Goal: Task Accomplishment & Management: Manage account settings

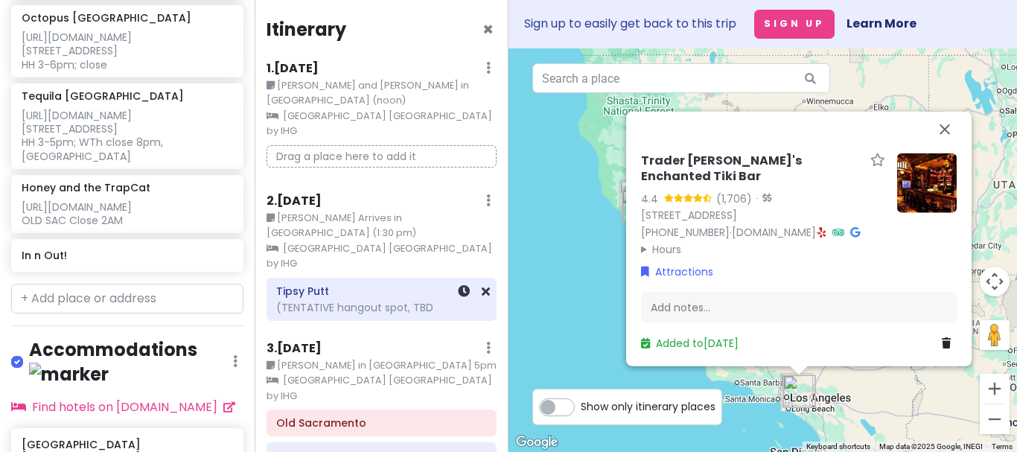
click at [371, 301] on div "(TENTATIVE hangout spot, TBD" at bounding box center [381, 307] width 210 height 13
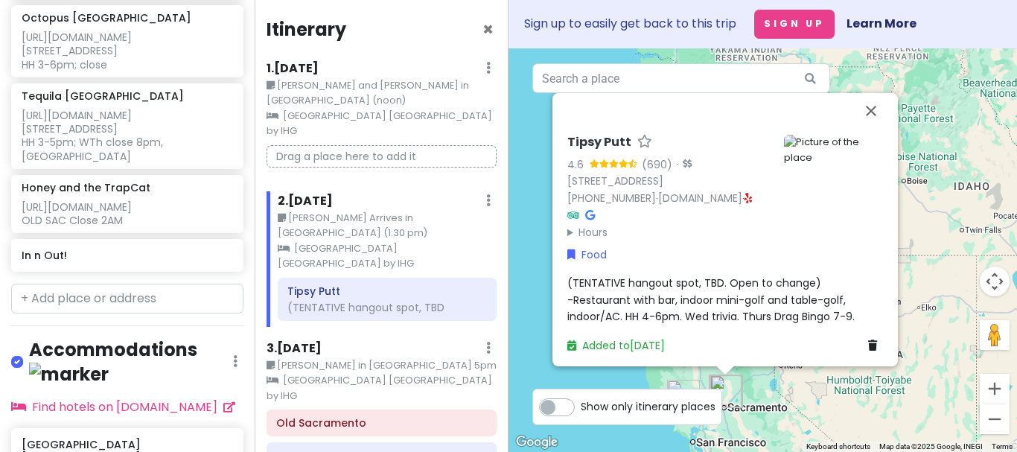
click at [825, 294] on span "(TENTATIVE hangout spot, TBD. Open to change) -Restaurant with bar, indoor mini…" at bounding box center [710, 299] width 287 height 48
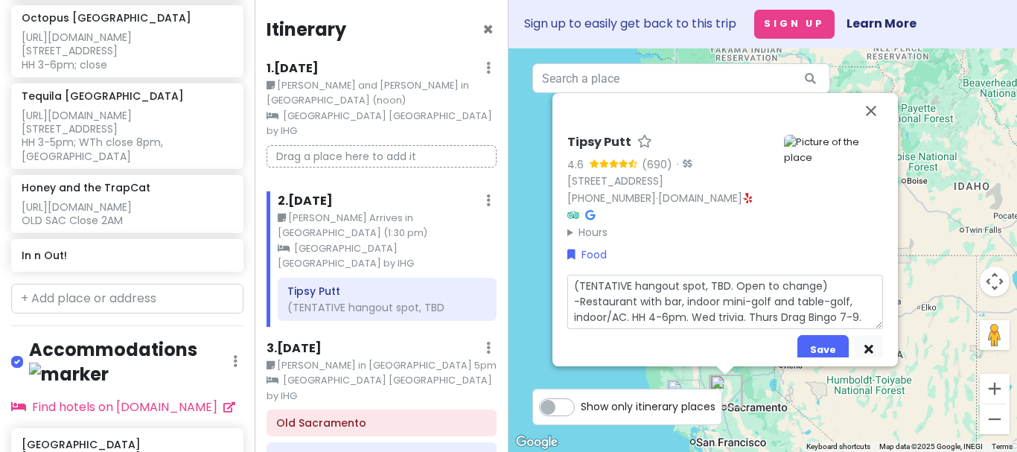
drag, startPoint x: 825, startPoint y: 288, endPoint x: 555, endPoint y: 284, distance: 270.2
click at [567, 284] on textarea "(TENTATIVE hangout spot, TBD. Open to change) -Restaurant with bar, indoor mini…" at bounding box center [725, 302] width 316 height 54
type textarea "x"
type textarea "-Restaurant with bar, indoor mini-golf and table-golf, indoor/AC. HH 4-6pm. Wed…"
type textarea "x"
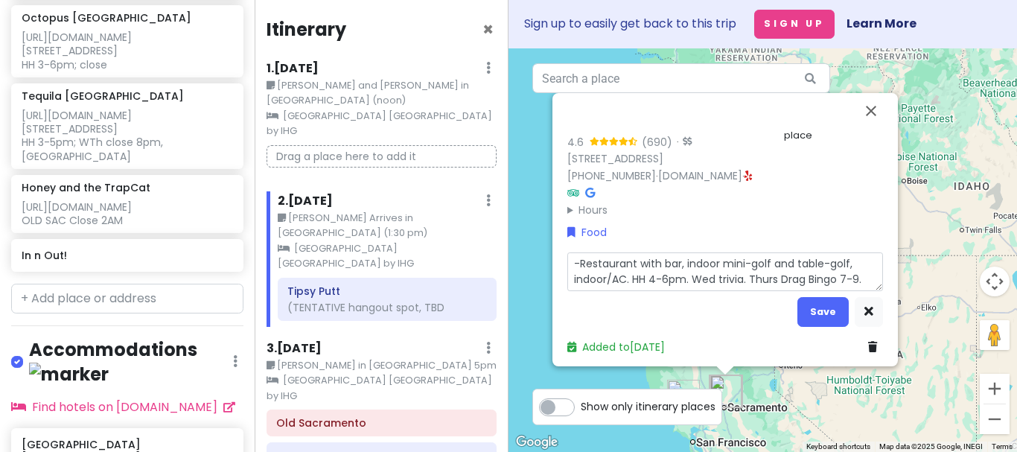
scroll to position [25, 0]
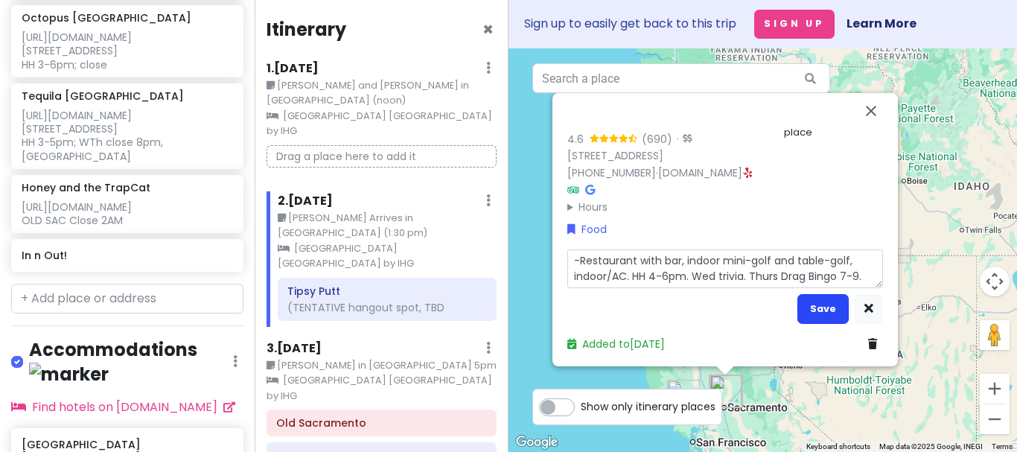
type textarea "-Restaurant with bar, indoor mini-golf and table-golf, indoor/AC. HH 4-6pm. Wed…"
click at [822, 309] on button "Save" at bounding box center [822, 308] width 51 height 29
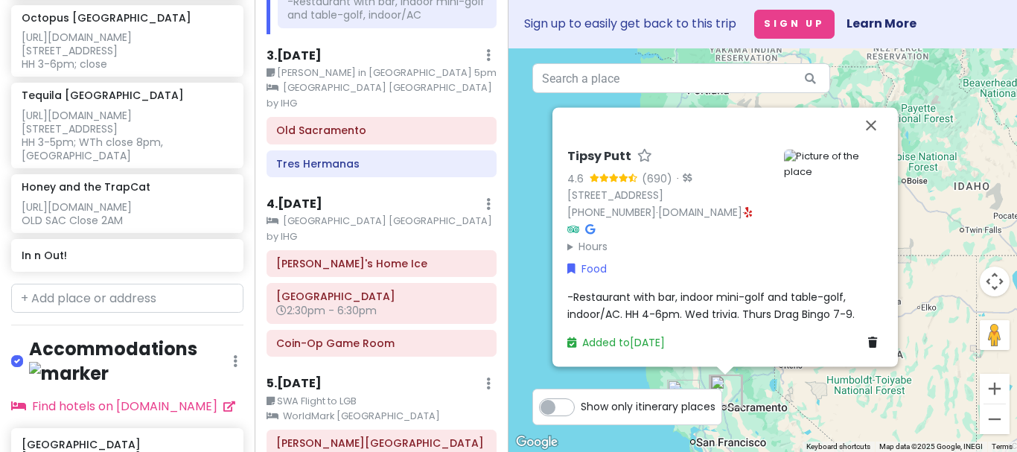
scroll to position [316, 0]
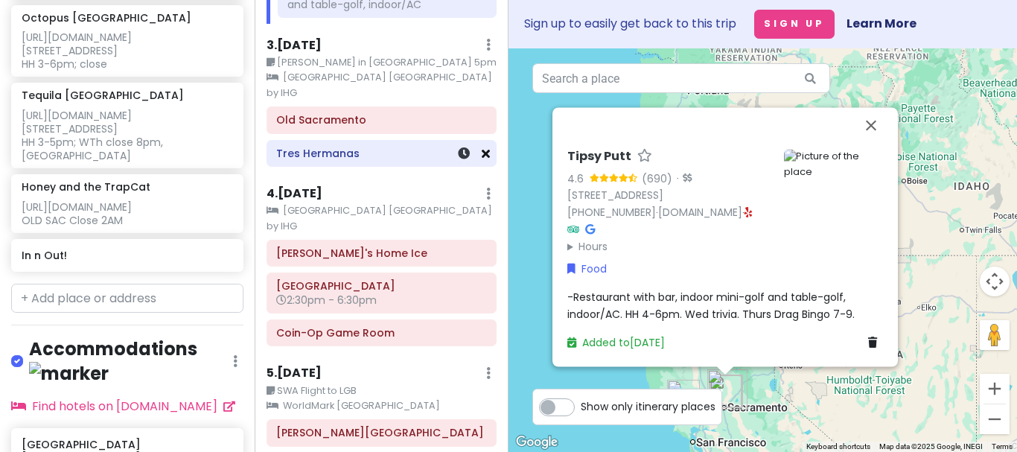
click at [484, 147] on icon at bounding box center [486, 153] width 8 height 12
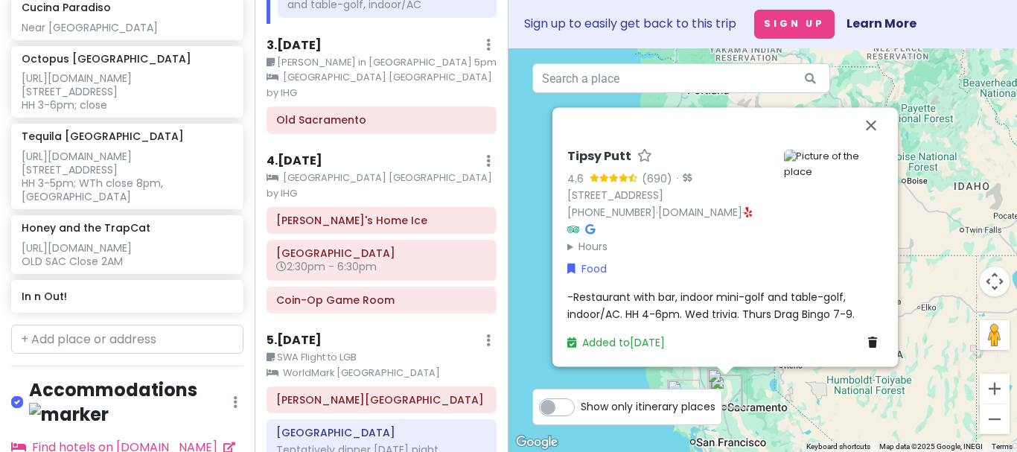
scroll to position [1534, 0]
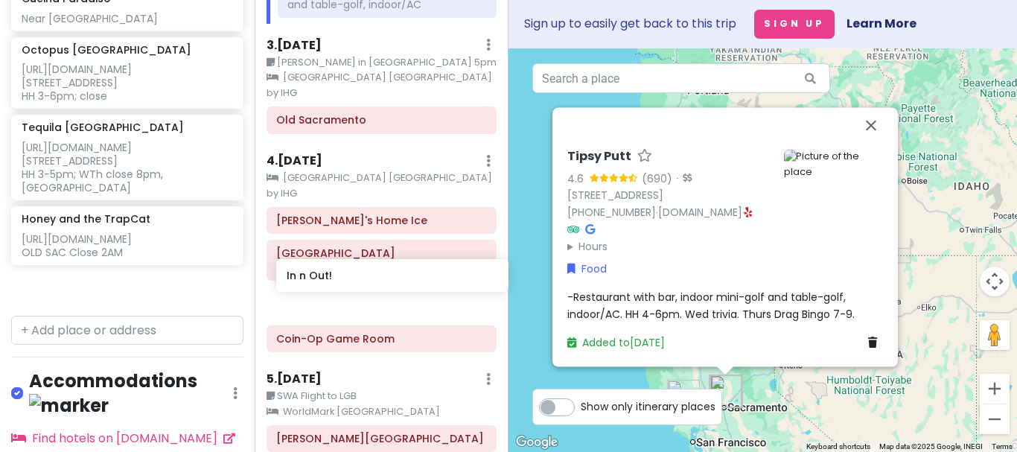
drag, startPoint x: 119, startPoint y: 249, endPoint x: 384, endPoint y: 281, distance: 266.8
click at [384, 281] on div "Cool Kids Vacation Private Change Dates Make a Copy Delete Trip Go Pro ⚡️ Give …" at bounding box center [508, 226] width 1017 height 452
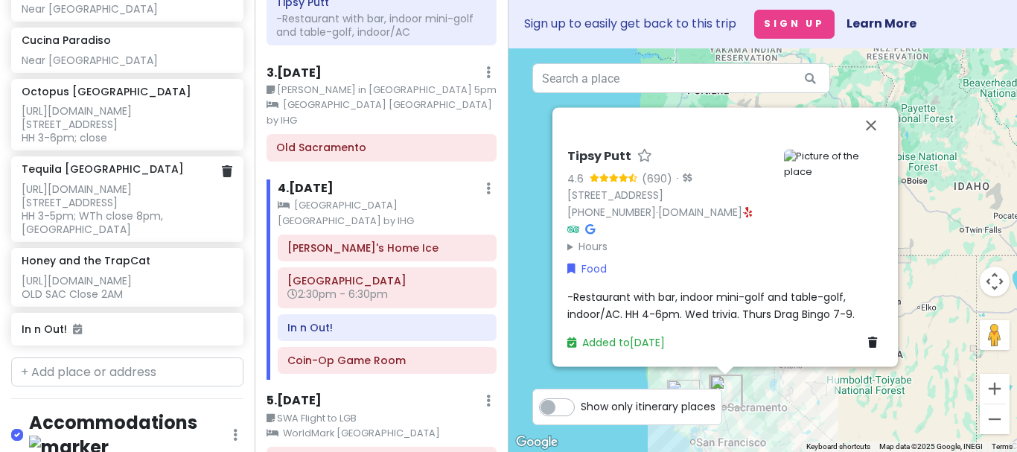
scroll to position [1503, 0]
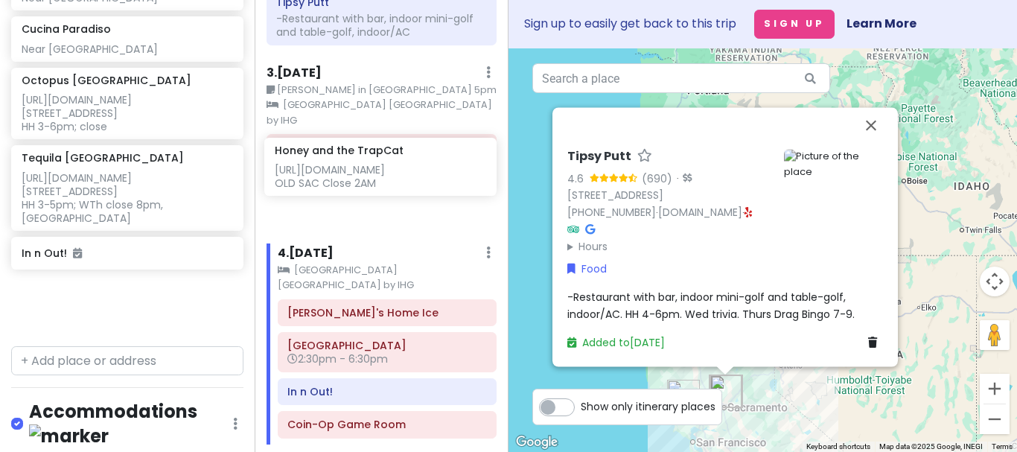
drag, startPoint x: 148, startPoint y: 235, endPoint x: 401, endPoint y: 179, distance: 259.3
click at [401, 179] on div "Cool Kids Vacation Private Change Dates Make a Copy Delete Trip Go Pro ⚡️ Give …" at bounding box center [508, 226] width 1017 height 452
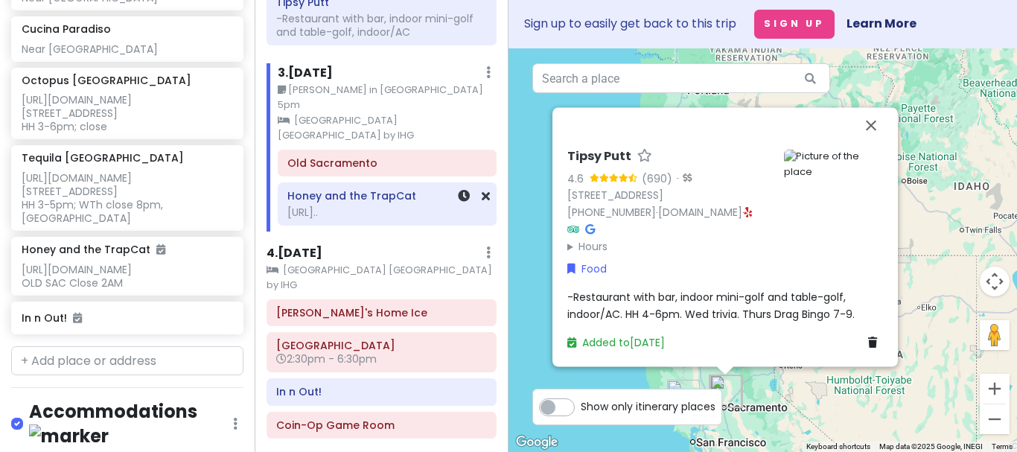
scroll to position [1439, 0]
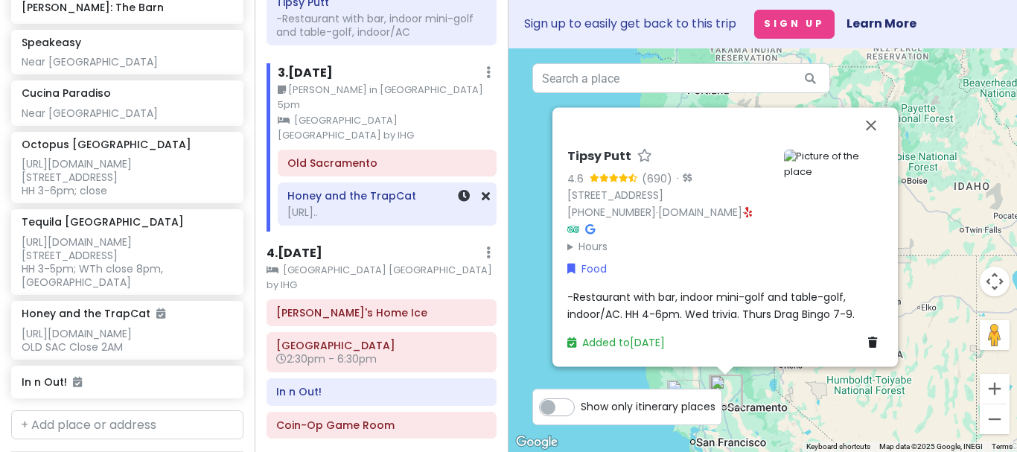
click at [357, 205] on div "[URL].." at bounding box center [386, 211] width 199 height 13
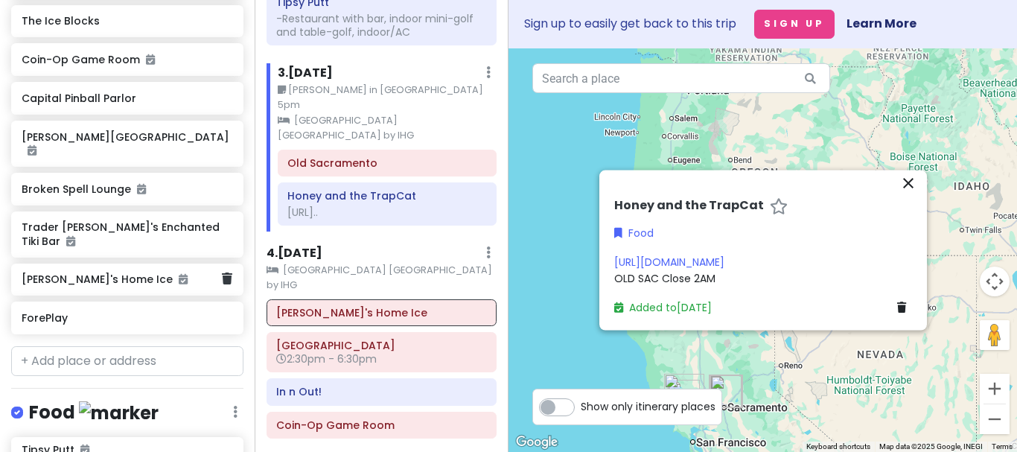
scroll to position [620, 0]
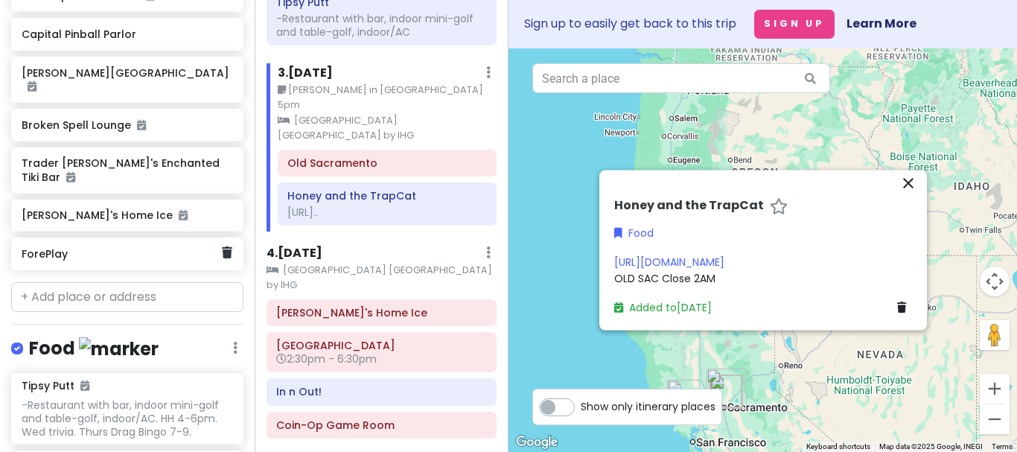
click at [144, 247] on h6 "ForePlay" at bounding box center [122, 253] width 200 height 13
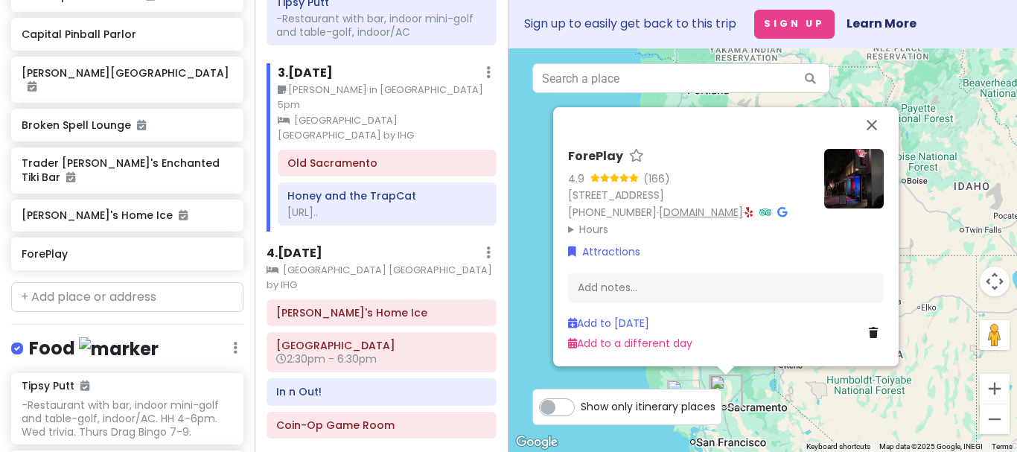
click at [706, 213] on link "[DOMAIN_NAME]" at bounding box center [701, 212] width 84 height 15
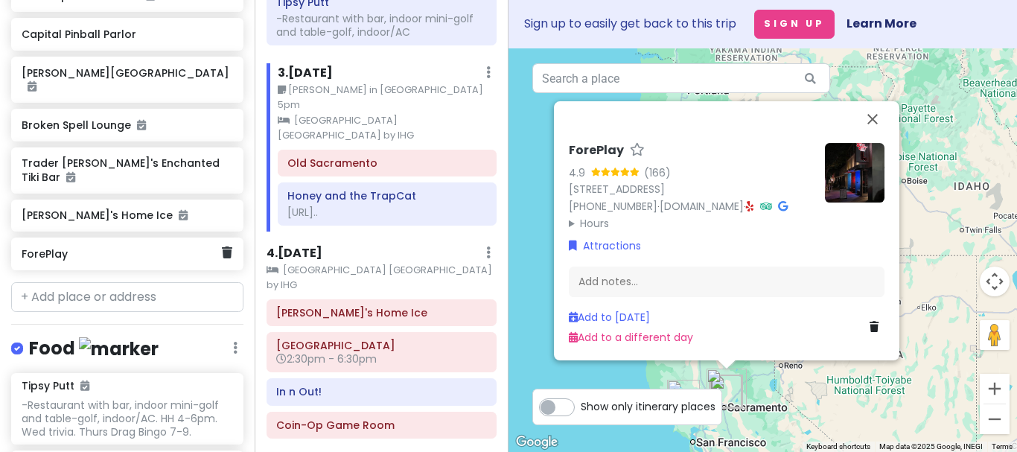
click at [161, 237] on div "ForePlay" at bounding box center [127, 253] width 232 height 33
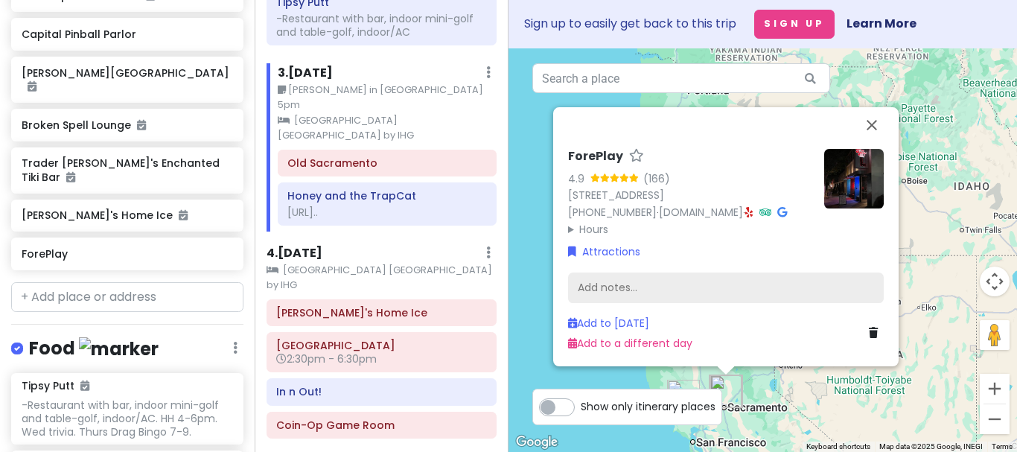
click at [701, 290] on div "Add notes..." at bounding box center [726, 287] width 316 height 31
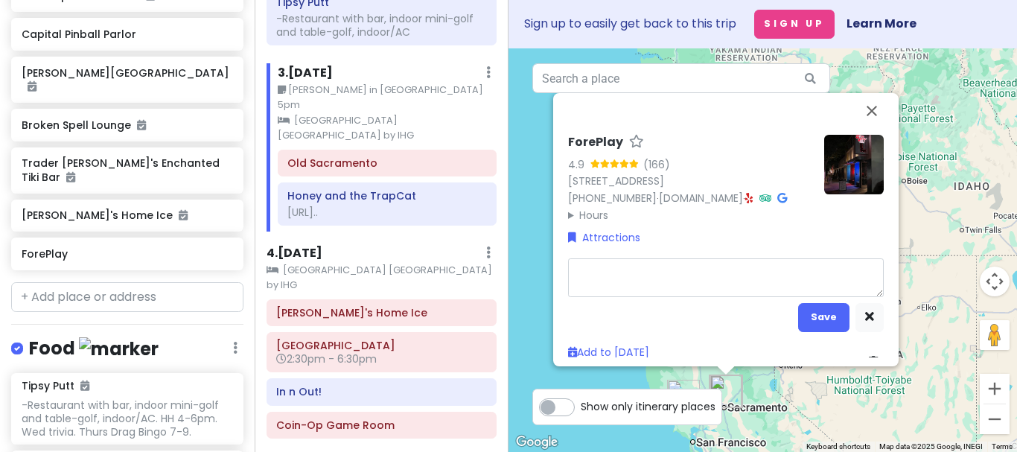
type textarea "x"
type textarea "F"
type textarea "x"
type textarea "Fu"
type textarea "x"
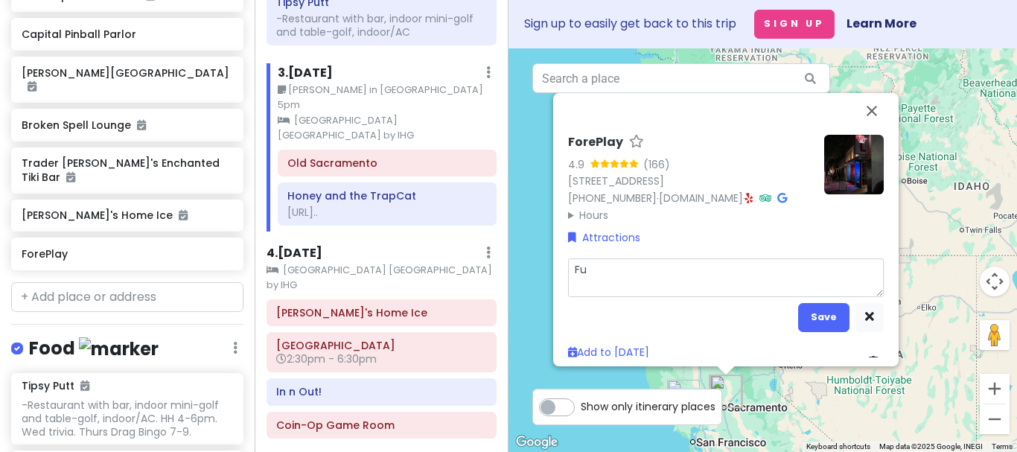
type textarea "Ful"
type textarea "x"
type textarea "Full"
type textarea "x"
type textarea "Full"
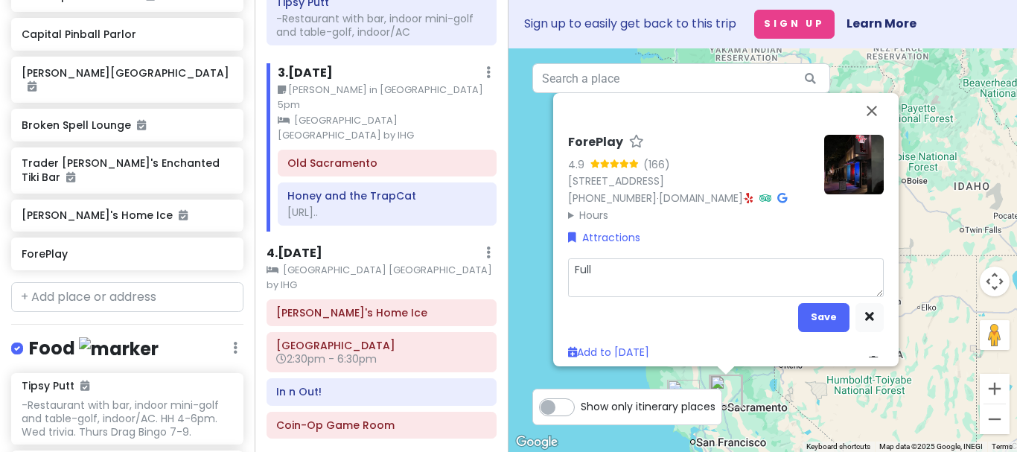
type textarea "x"
type textarea "Full ba"
type textarea "x"
type textarea "Full bar"
type textarea "x"
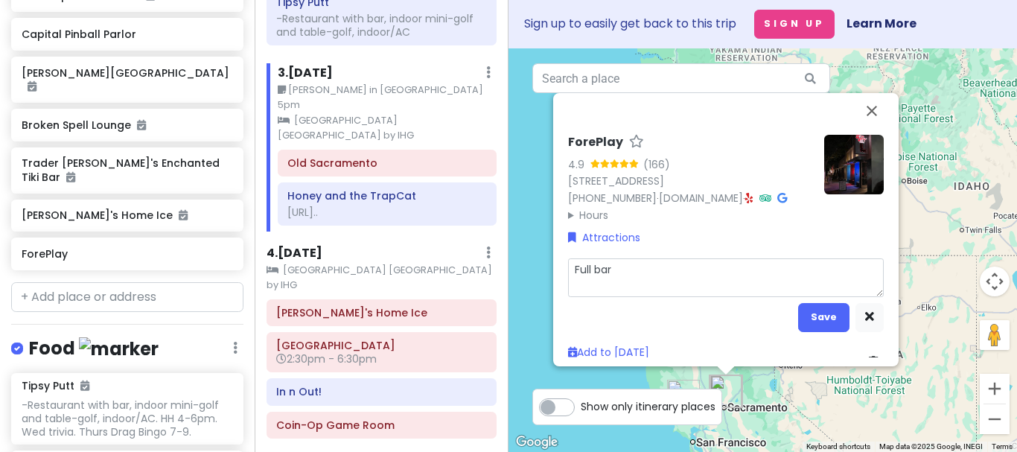
type textarea "Full bar,"
type textarea "x"
type textarea "Full bar,"
type textarea "x"
type textarea "Full bar, b"
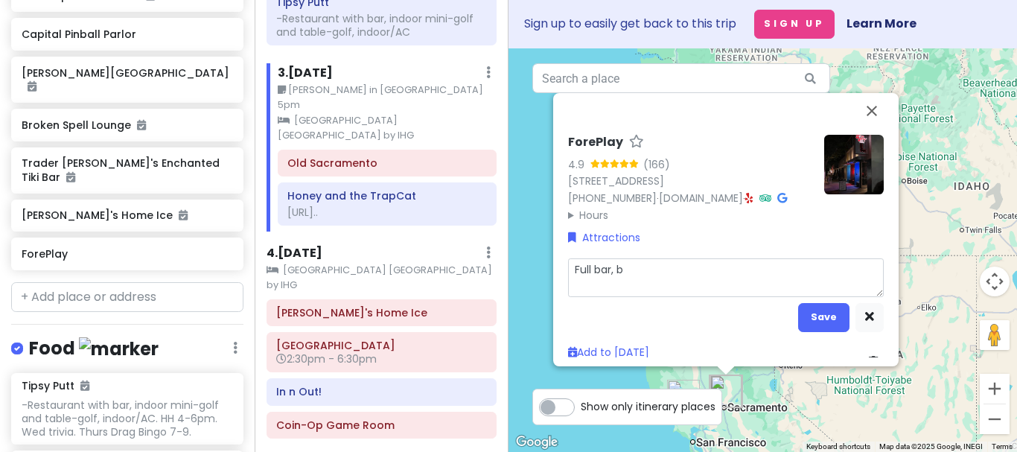
type textarea "x"
type textarea "Full bar, bi"
type textarea "x"
type textarea "Full bar, bil"
type textarea "x"
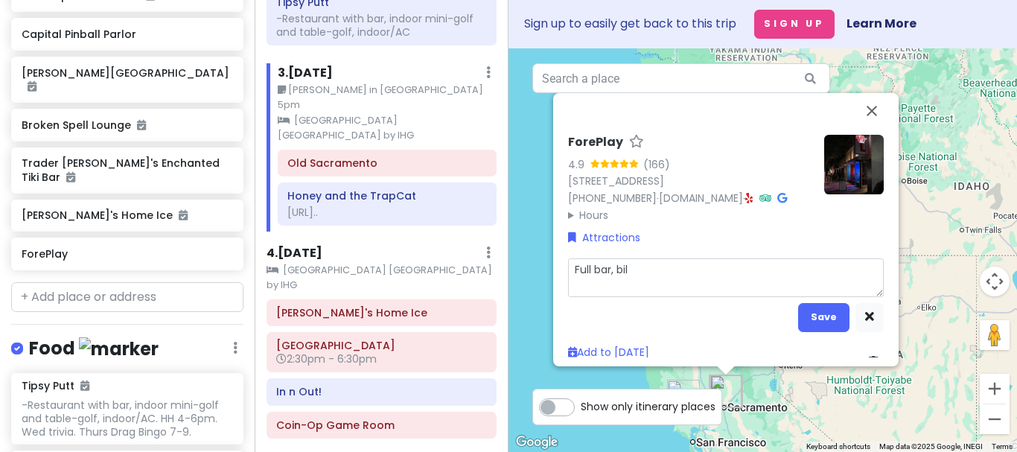
type textarea "Full bar, bill"
type textarea "x"
type textarea "Full bar, [PERSON_NAME]"
type textarea "x"
type textarea "Full bar, billia"
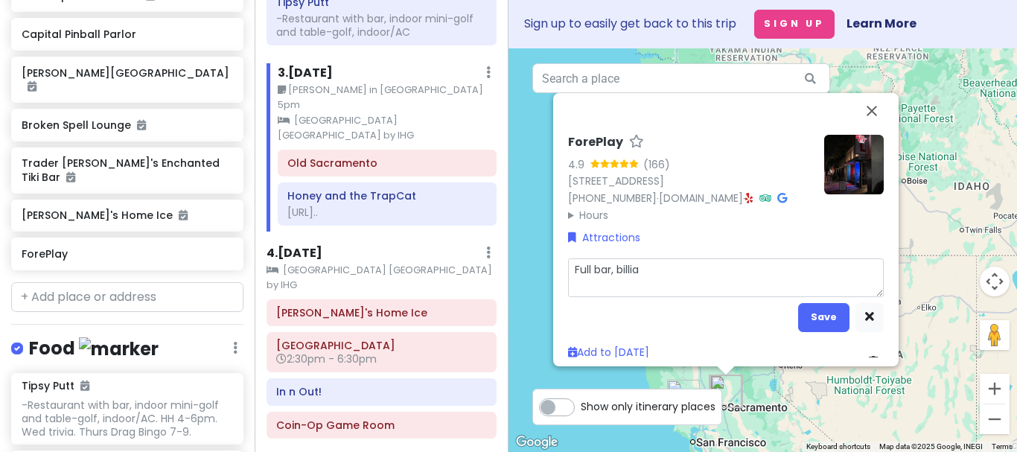
type textarea "x"
type textarea "Full bar, billiar"
type textarea "x"
type textarea "Full bar, billiard"
type textarea "x"
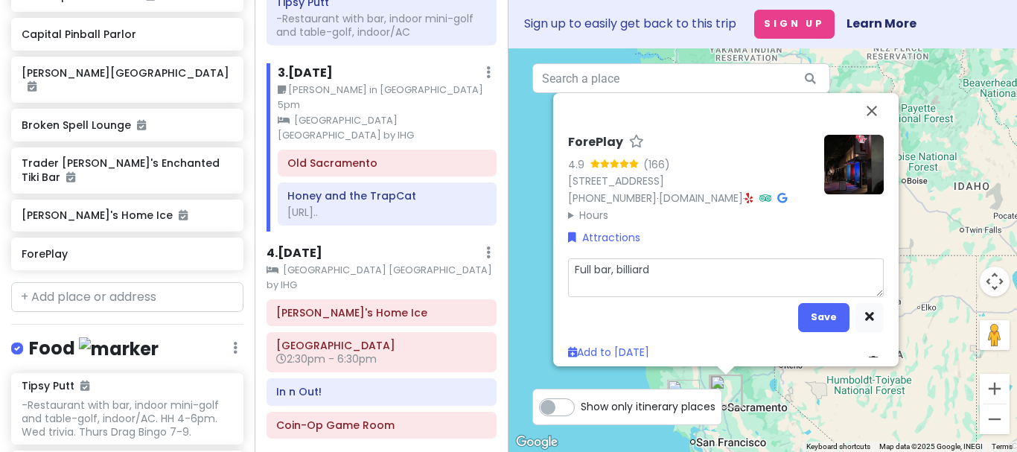
type textarea "Full bar, billiards"
type textarea "x"
type textarea "Full bar, billiards,"
type textarea "x"
type textarea "Full bar, billiards,"
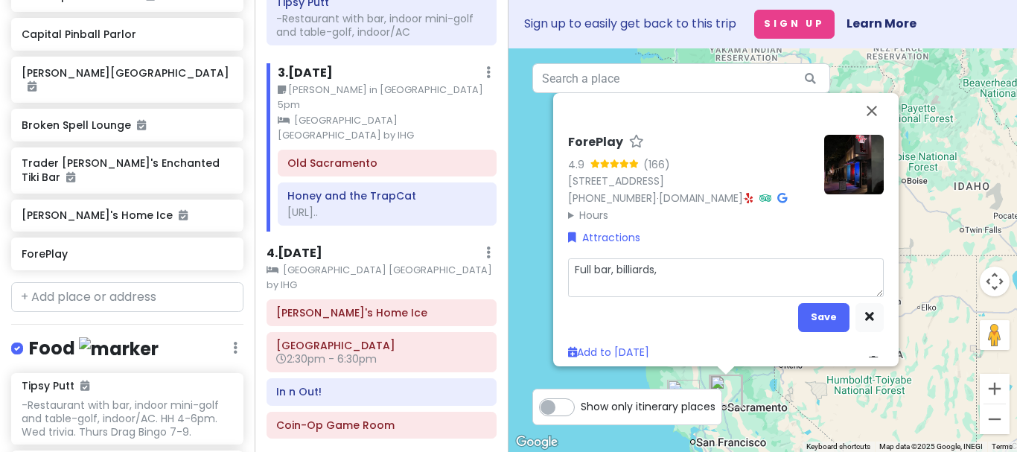
type textarea "x"
type textarea "Full bar, billiards, a"
type textarea "x"
type textarea "Full bar, billiards, ax"
type textarea "x"
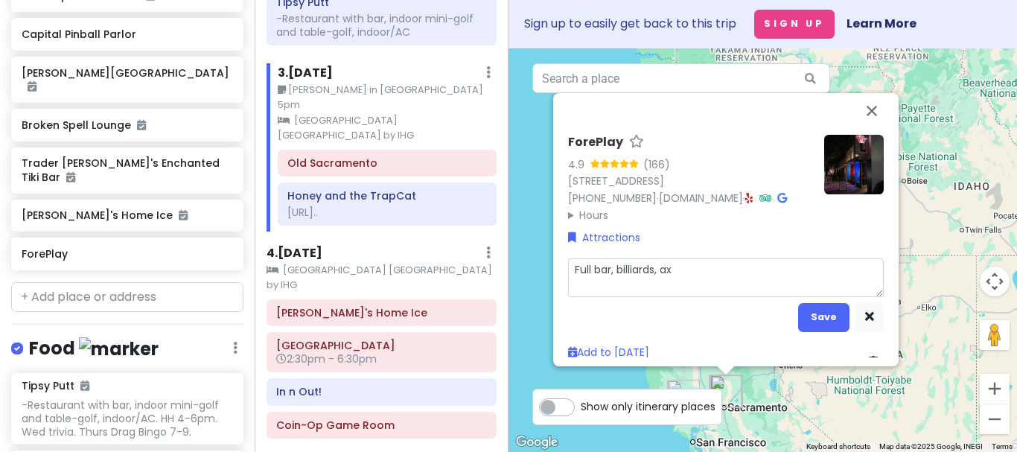
type textarea "Full bar, billiards, axe"
type textarea "x"
type textarea "Full bar, billiards, axe"
type textarea "x"
type textarea "Full bar, billiards, axe t"
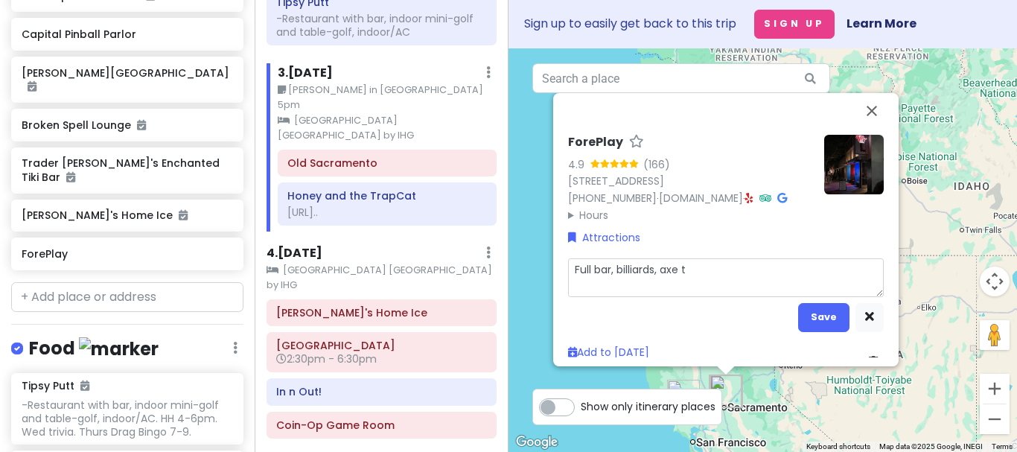
type textarea "x"
type textarea "Full bar, billiards, axe th"
type textarea "x"
type textarea "Full bar, billiards, axe thr"
type textarea "x"
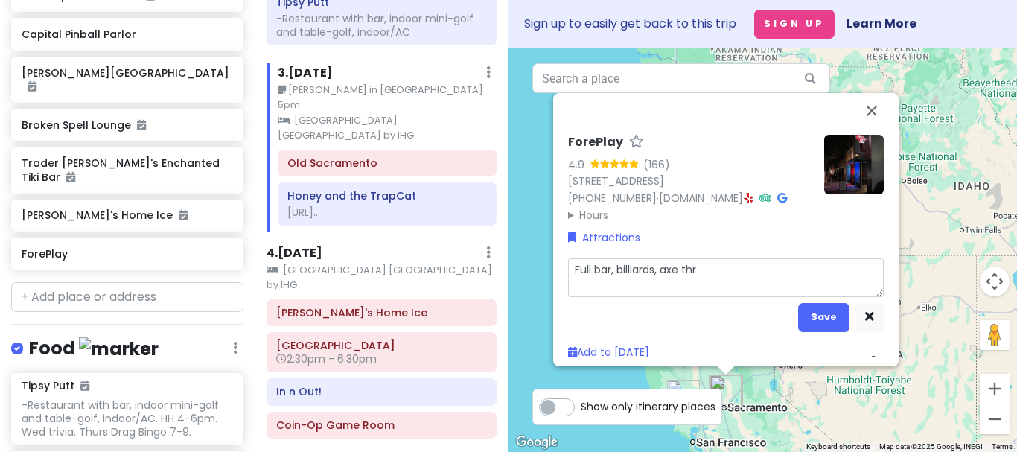
type textarea "Full bar, billiards, axe thro"
type textarea "x"
type textarea "Full bar, billiards, axe throw"
type textarea "x"
type textarea "Full bar, billiards, axe throwi"
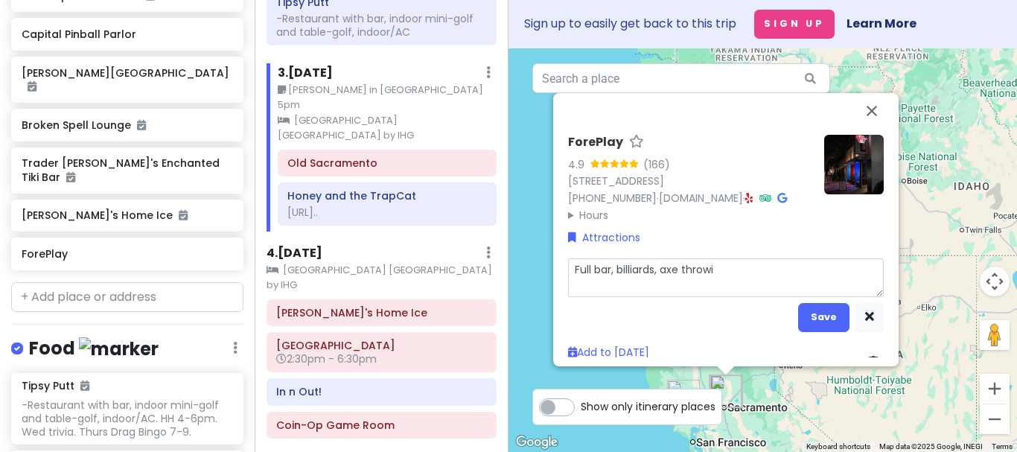
type textarea "x"
type textarea "Full bar, billiards, axe throwin"
type textarea "x"
type textarea "Full bar, billiards, axe throwing"
type textarea "x"
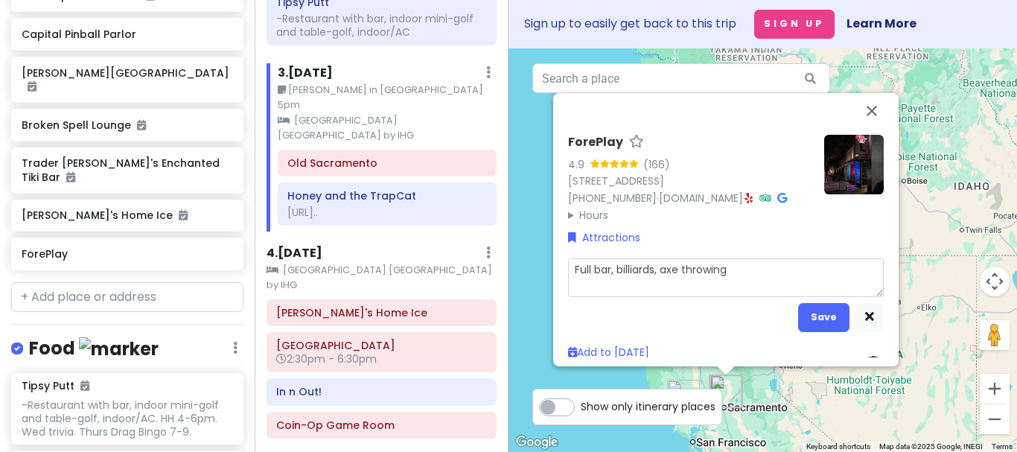
type textarea "Full bar, billiards, axe throwing"
type textarea "x"
type textarea "Full bar, billiards, axe throwing e"
type textarea "x"
type textarea "Full bar, billiards, axe throwing et"
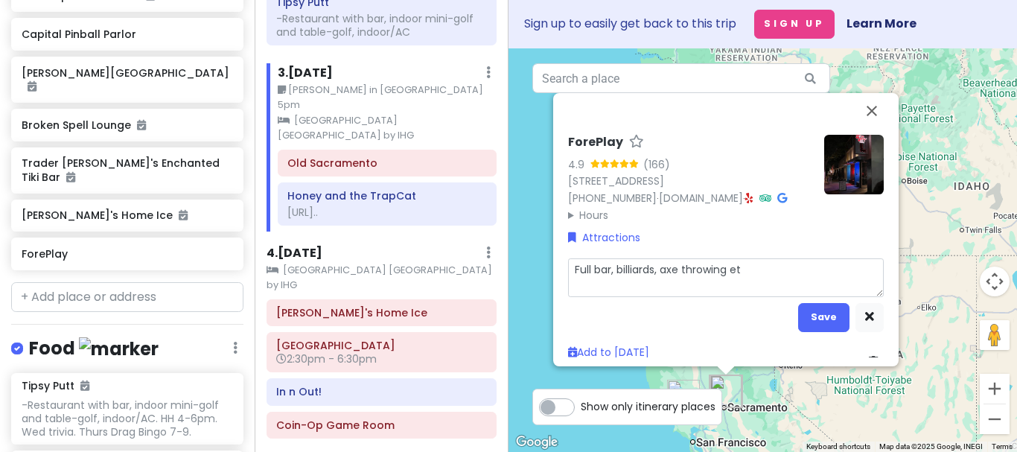
type textarea "x"
type textarea "Full bar, billiards, axe throwing etc"
click at [823, 320] on button "Save" at bounding box center [823, 317] width 51 height 29
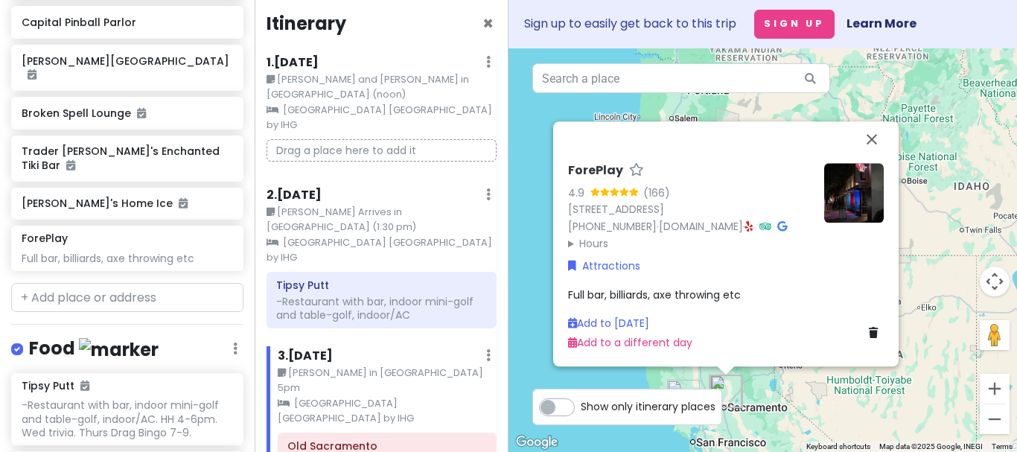
scroll to position [0, 0]
